Goal: Find specific page/section: Find specific page/section

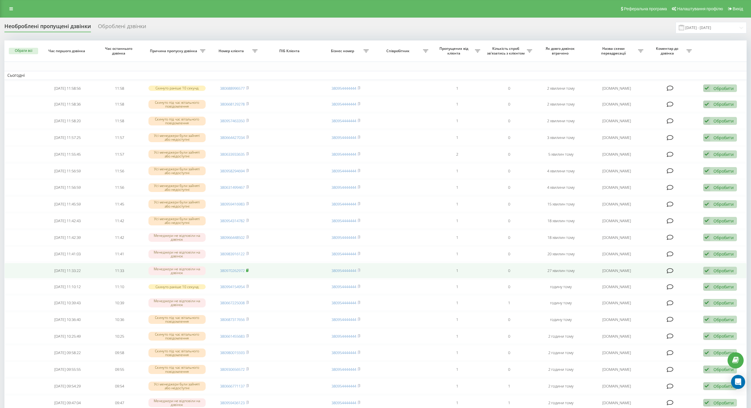
click at [246, 270] on rect at bounding box center [247, 270] width 2 height 3
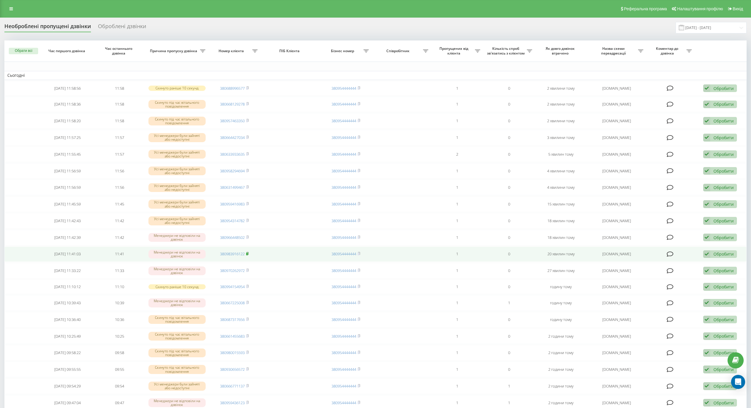
click at [247, 253] on rect at bounding box center [247, 254] width 2 height 3
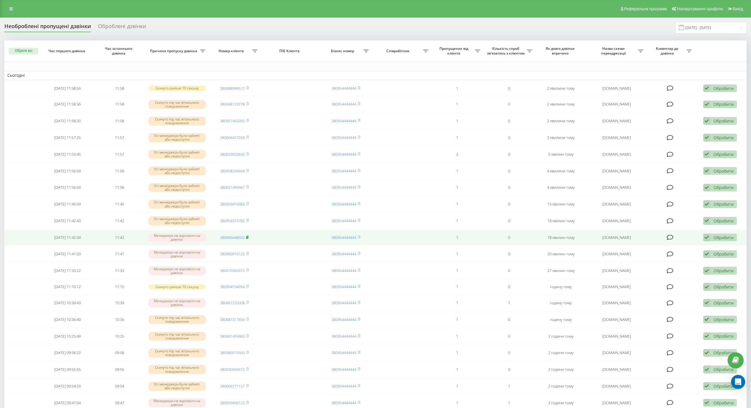
click at [247, 236] on icon at bounding box center [248, 237] width 2 height 3
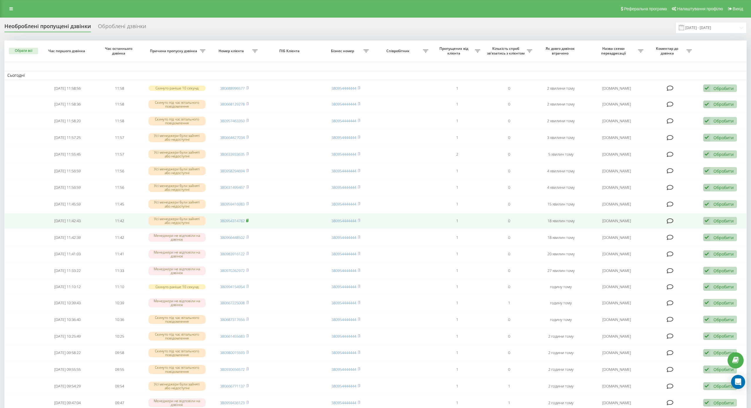
click at [246, 222] on span at bounding box center [247, 220] width 3 height 5
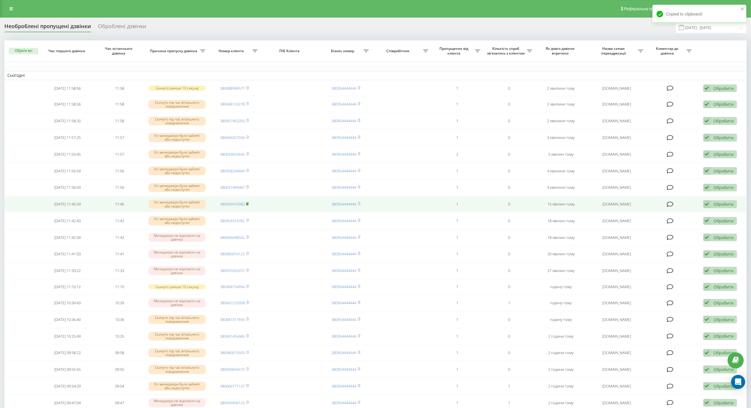
click at [246, 203] on rect at bounding box center [247, 204] width 2 height 3
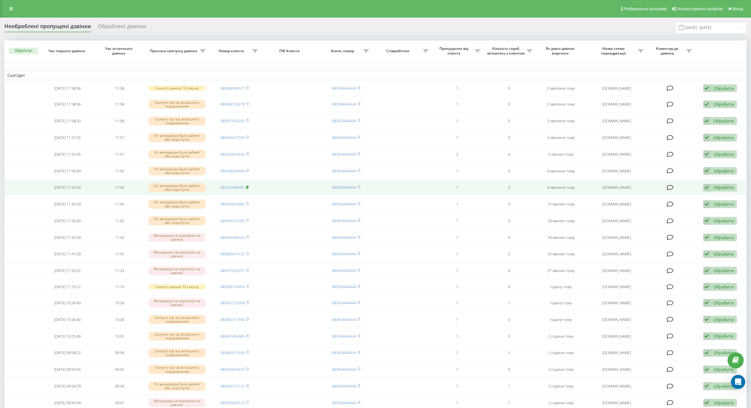
click at [246, 187] on rect at bounding box center [247, 187] width 2 height 3
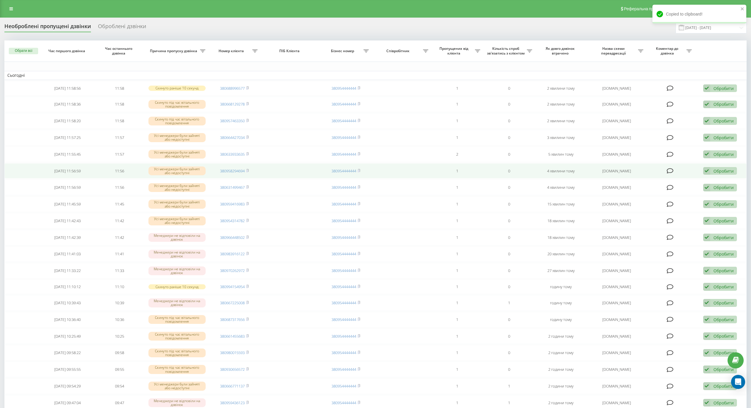
click at [245, 170] on span "380958294694" at bounding box center [234, 170] width 29 height 5
click at [248, 172] on icon at bounding box center [247, 171] width 3 height 4
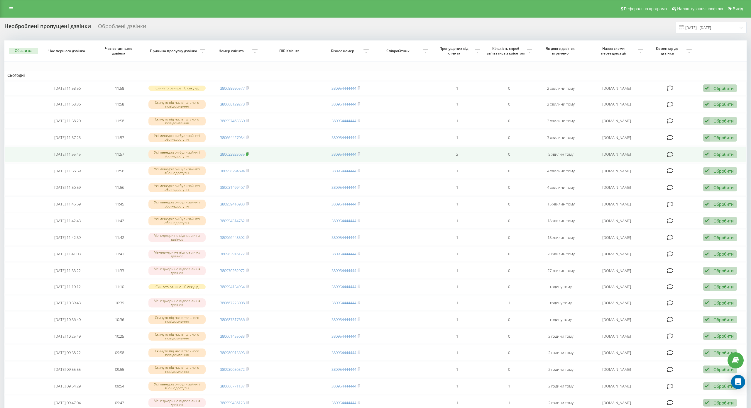
click at [247, 155] on icon at bounding box center [247, 154] width 3 height 4
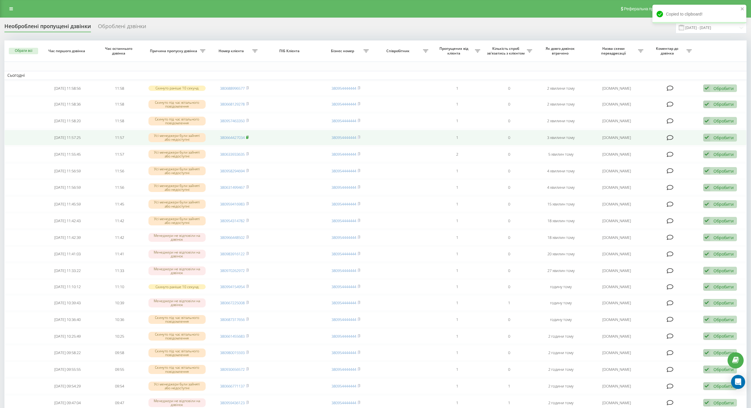
click at [247, 138] on rect at bounding box center [247, 137] width 2 height 3
click at [246, 137] on rect at bounding box center [247, 137] width 2 height 3
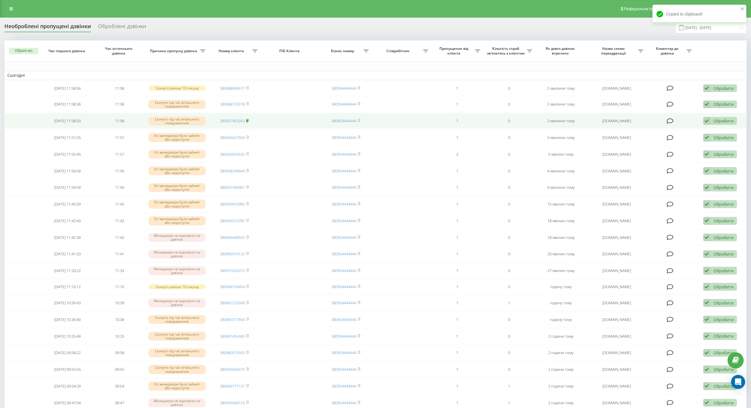
click at [246, 120] on rect at bounding box center [247, 121] width 2 height 3
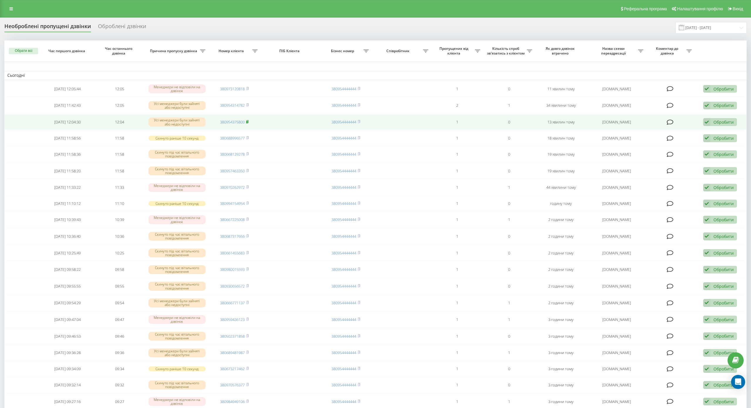
click at [247, 121] on icon at bounding box center [247, 122] width 3 height 4
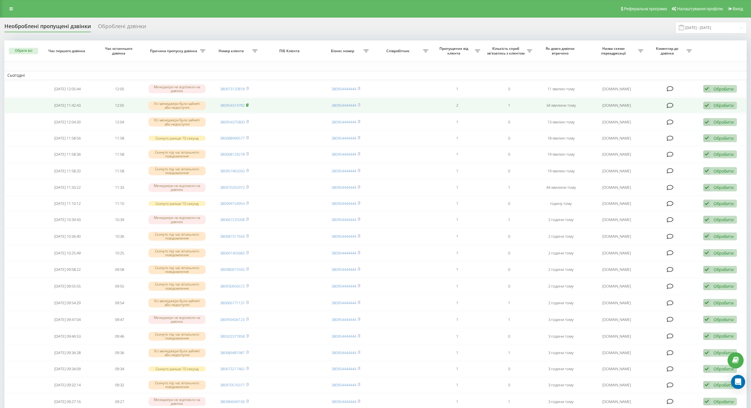
click at [248, 106] on icon at bounding box center [247, 105] width 3 height 4
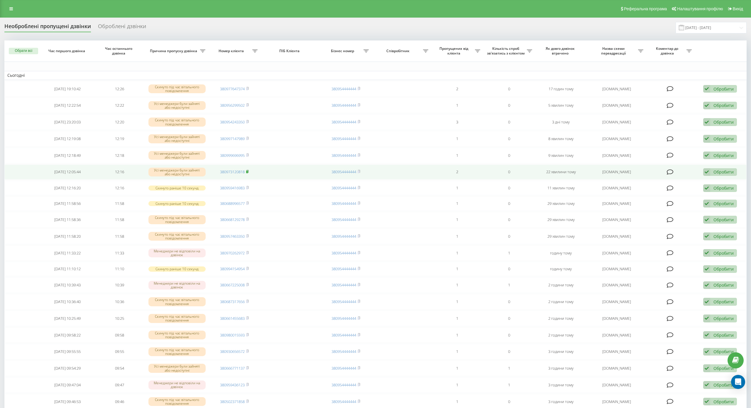
click at [247, 171] on icon at bounding box center [247, 172] width 3 height 4
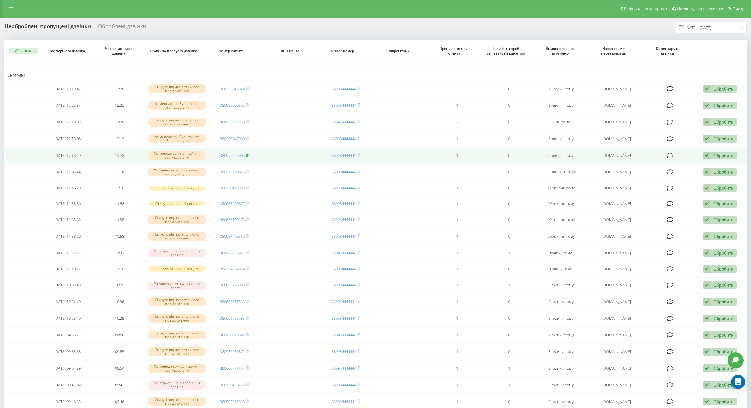
click at [247, 155] on rect at bounding box center [247, 155] width 2 height 3
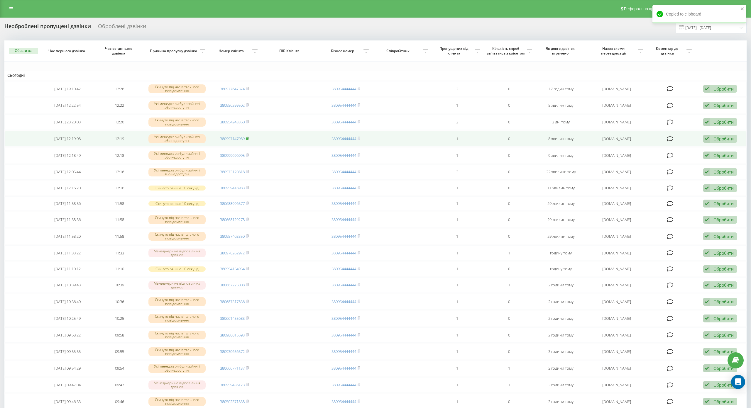
click at [246, 139] on rect at bounding box center [247, 139] width 2 height 3
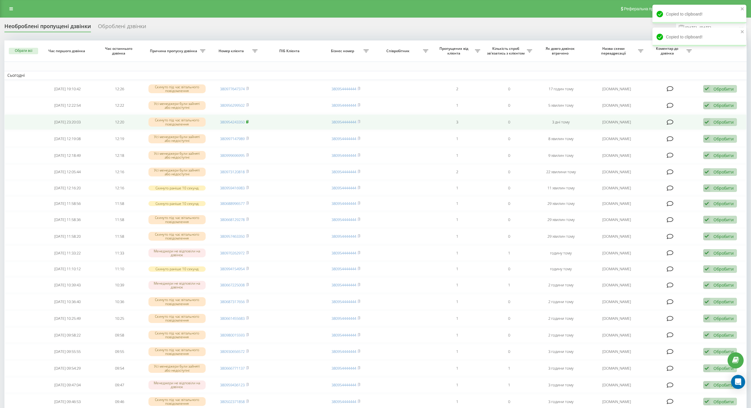
click at [247, 122] on rect at bounding box center [247, 122] width 2 height 3
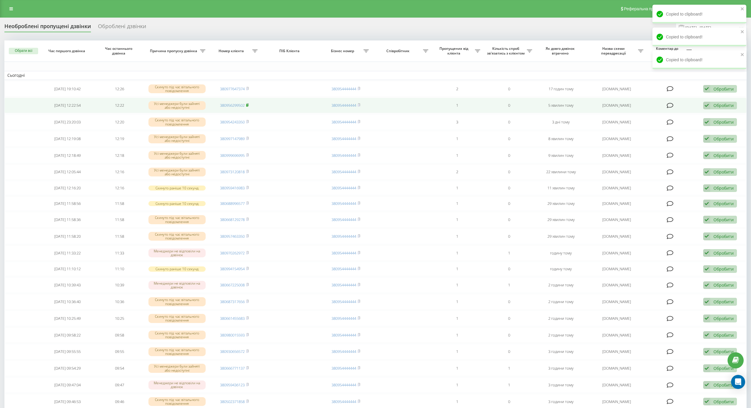
click at [247, 104] on icon at bounding box center [248, 105] width 2 height 3
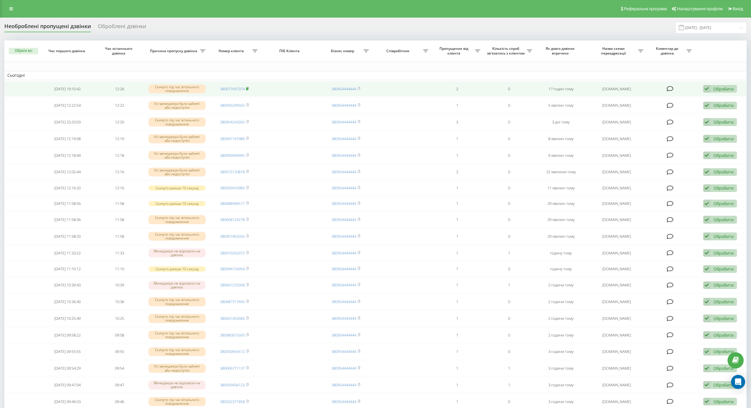
click at [246, 88] on icon at bounding box center [247, 89] width 3 height 4
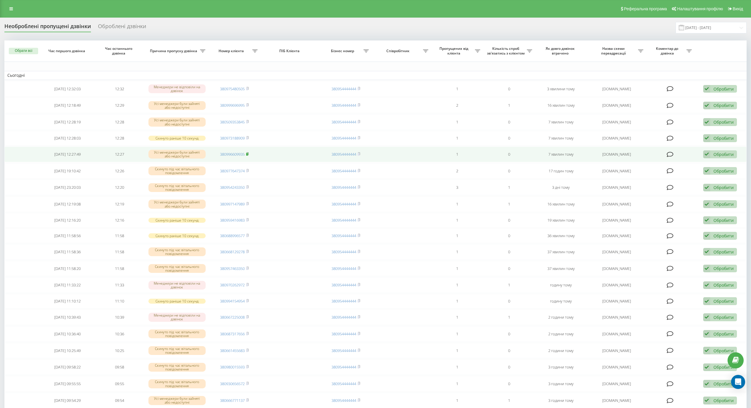
click at [247, 153] on icon at bounding box center [247, 154] width 3 height 4
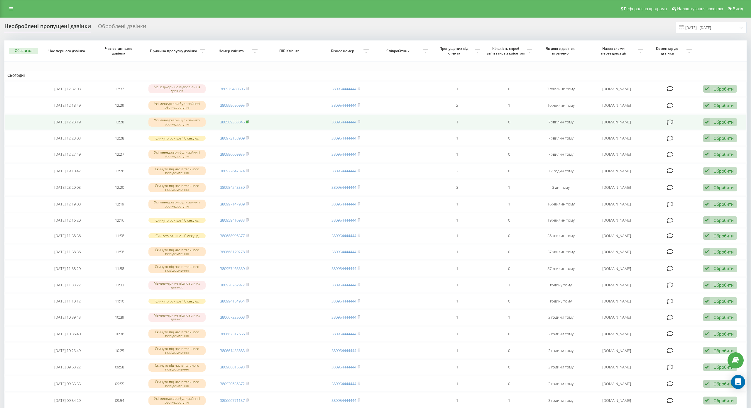
click at [247, 121] on rect at bounding box center [247, 122] width 2 height 3
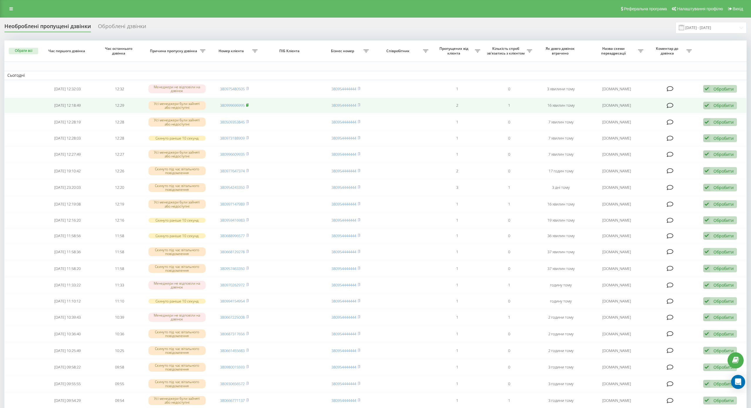
click at [247, 106] on rect at bounding box center [247, 105] width 2 height 3
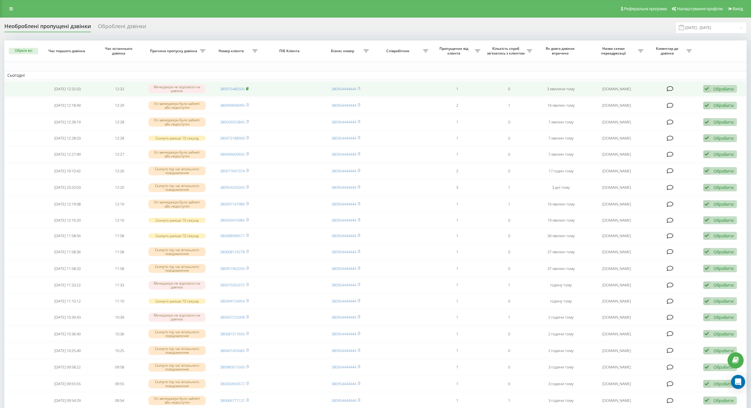
click at [248, 89] on icon at bounding box center [247, 89] width 3 height 4
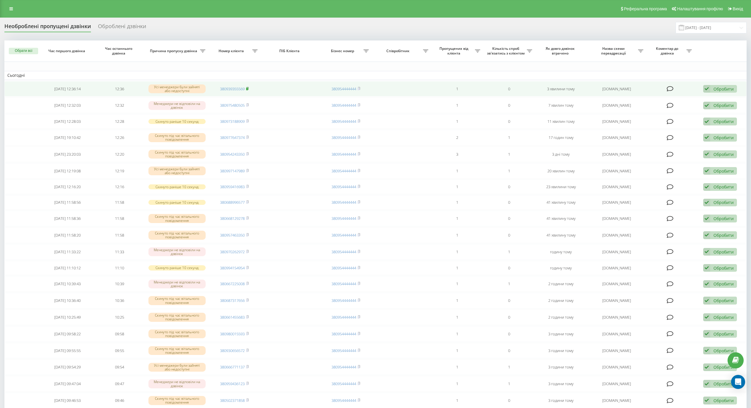
click at [246, 89] on rect at bounding box center [247, 89] width 2 height 3
click at [247, 89] on rect at bounding box center [247, 89] width 2 height 3
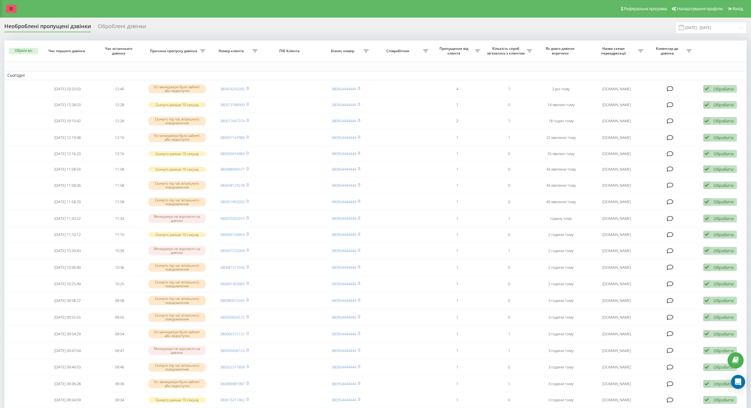
click at [9, 9] on link at bounding box center [11, 9] width 11 height 8
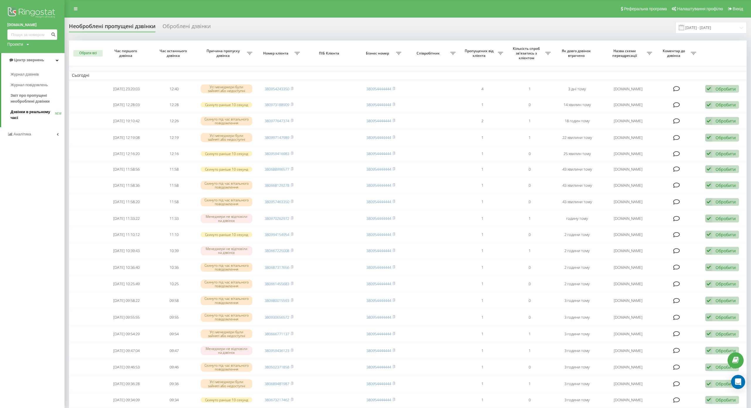
click at [21, 120] on span "Дзвінки в реальному часі" at bounding box center [33, 115] width 45 height 12
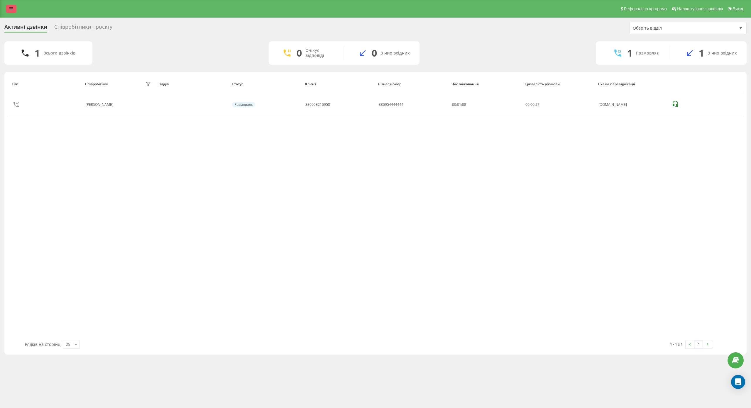
click at [11, 11] on link at bounding box center [11, 9] width 11 height 8
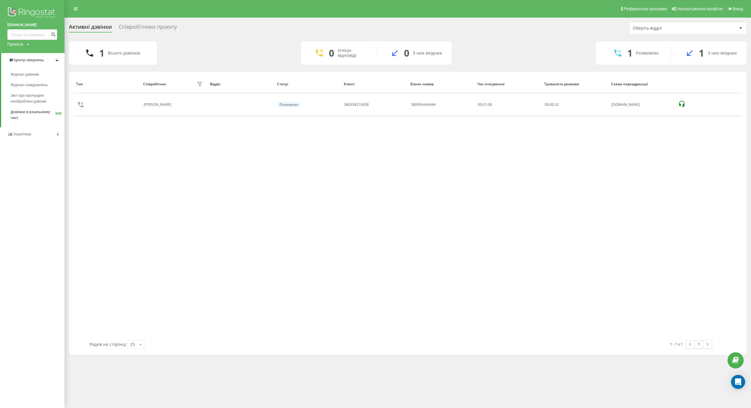
click at [370, 264] on div "Тип Співробітник фільтру Відділ Статус Клієнт Бізнес номер Час очікування Трива…" at bounding box center [408, 207] width 668 height 265
click at [365, 242] on div "Тип Співробітник фільтру Відділ Статус Клієнт Бізнес номер Час очікування Трива…" at bounding box center [408, 207] width 668 height 265
